Goal: Information Seeking & Learning: Learn about a topic

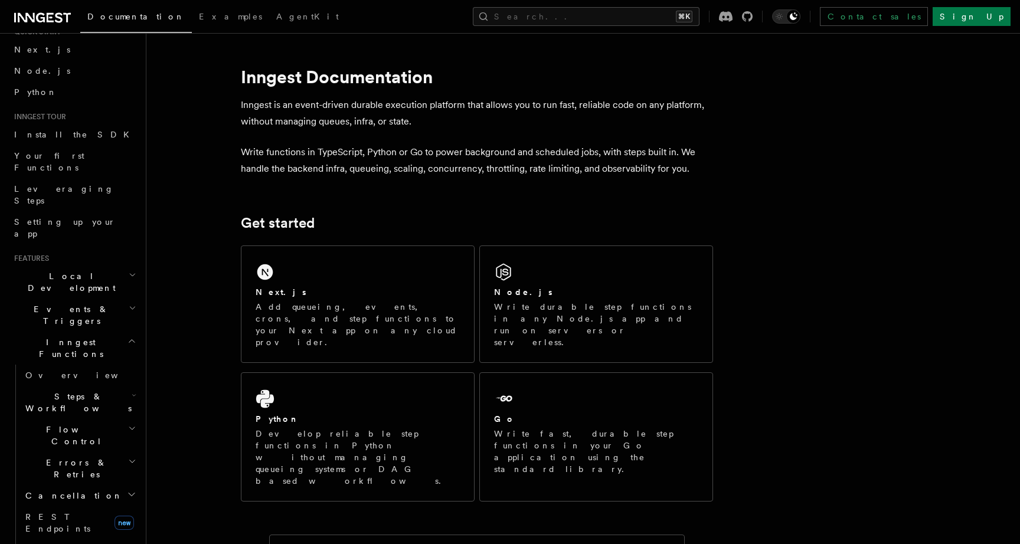
scroll to position [57, 0]
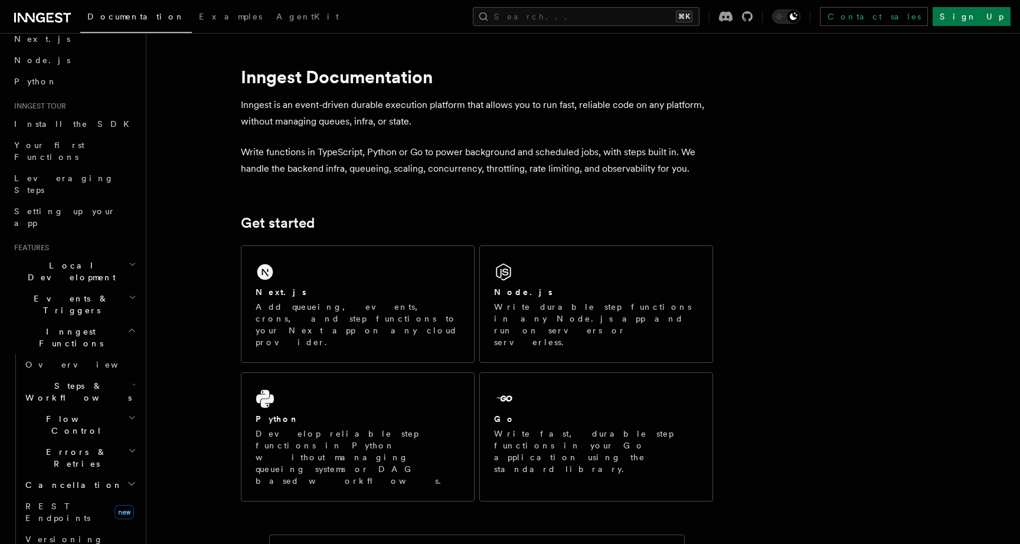
click at [64, 413] on span "Flow Control" at bounding box center [74, 425] width 107 height 24
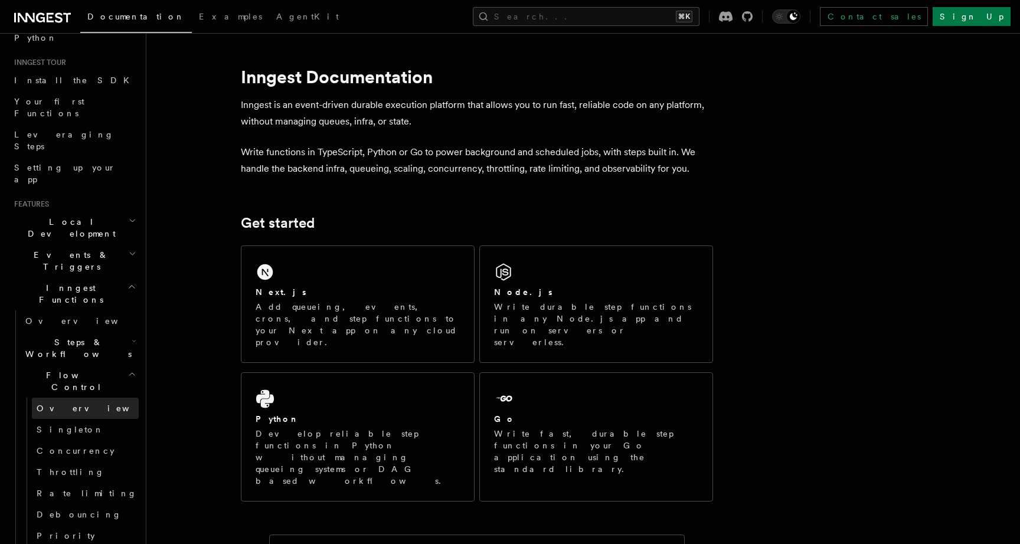
scroll to position [106, 0]
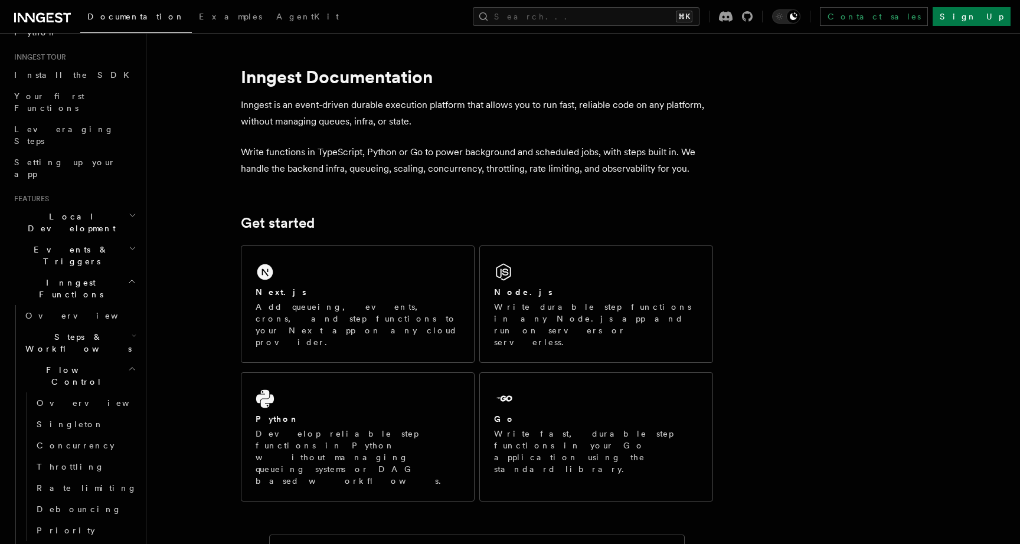
click at [86, 331] on span "Steps & Workflows" at bounding box center [76, 343] width 111 height 24
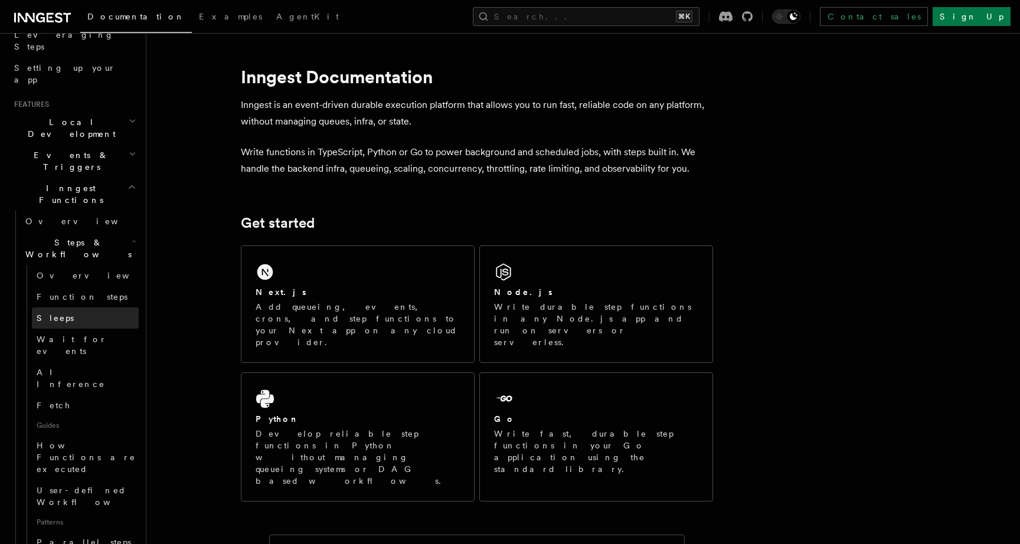
scroll to position [214, 0]
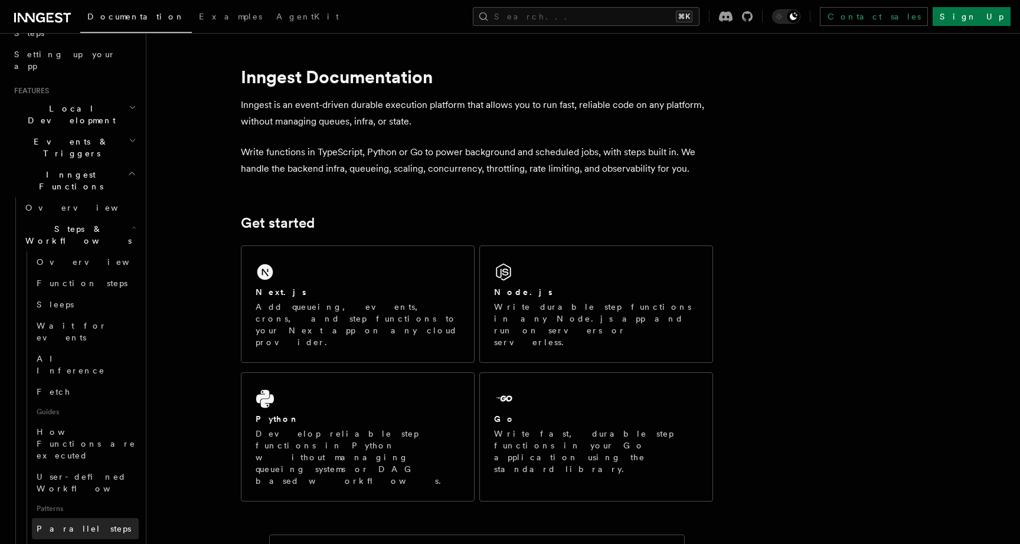
click at [70, 524] on span "Parallel steps" at bounding box center [84, 528] width 94 height 9
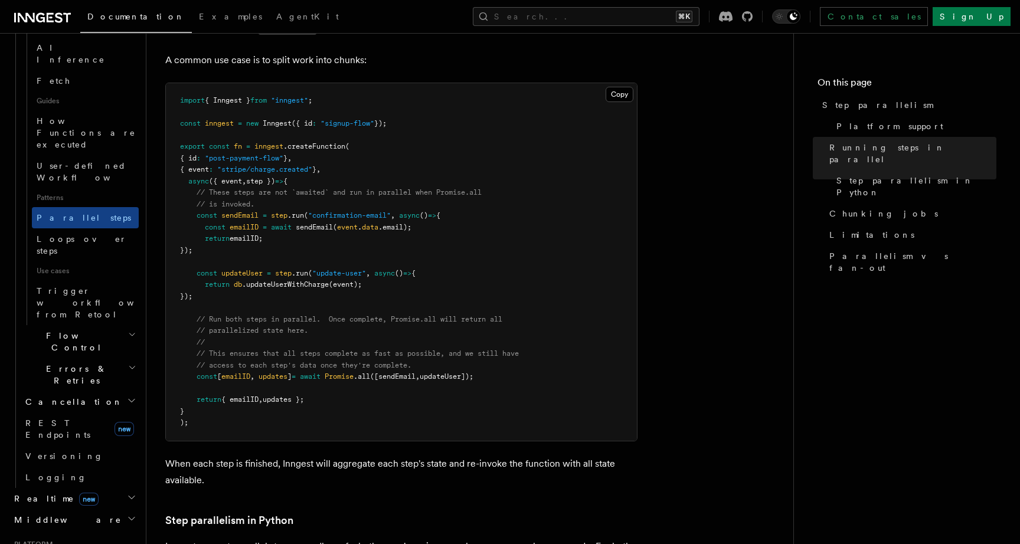
scroll to position [525, 0]
click at [97, 325] on h2 "Flow Control" at bounding box center [80, 341] width 118 height 33
click at [77, 406] on span "Concurrency" at bounding box center [76, 410] width 78 height 9
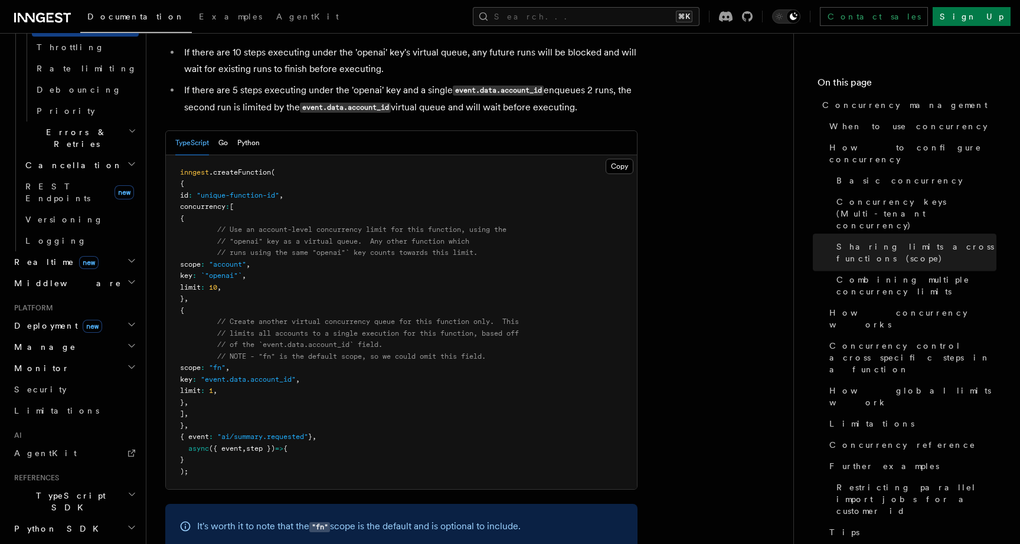
scroll to position [1927, 0]
